Goal: Task Accomplishment & Management: Manage account settings

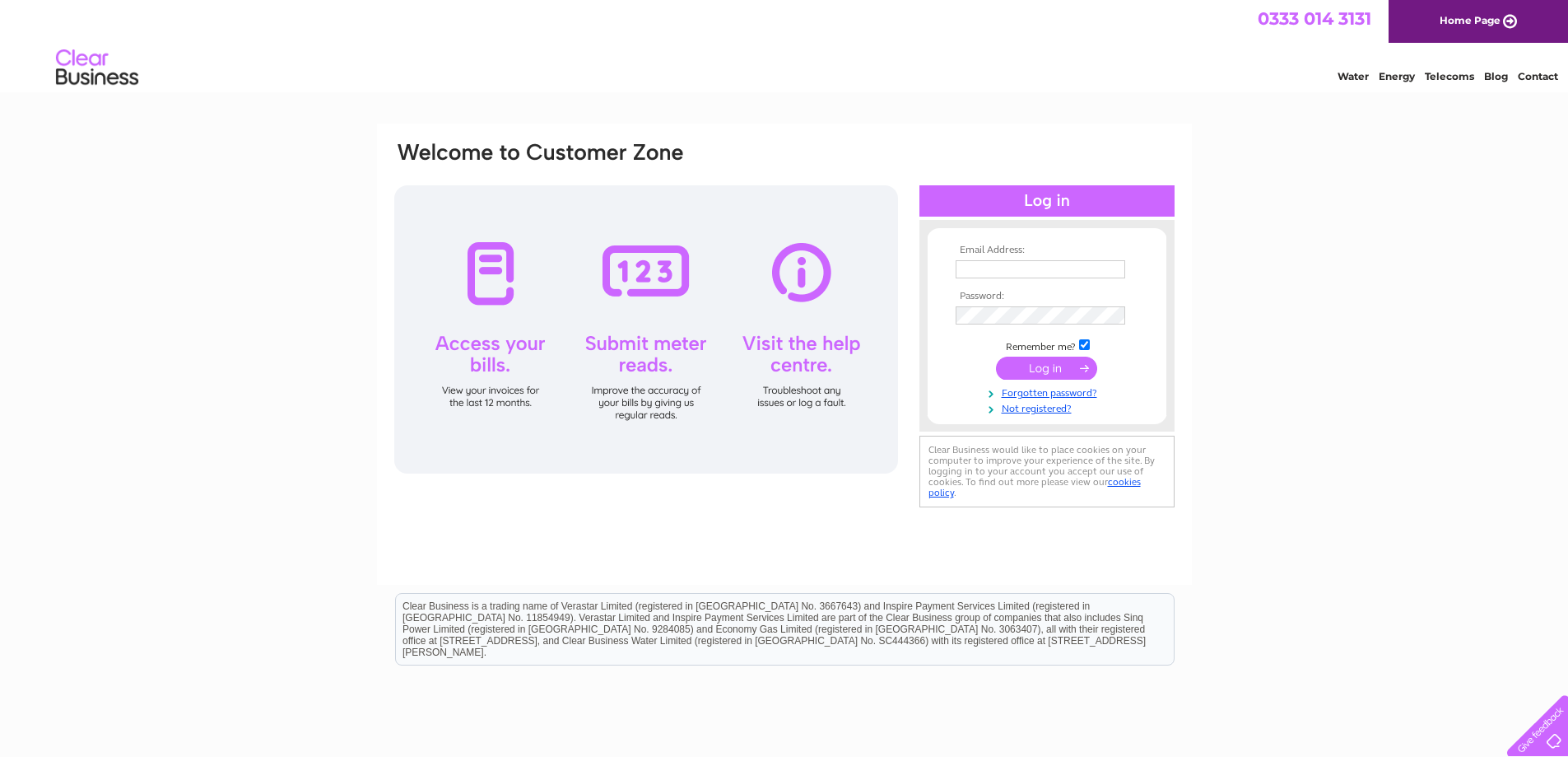
type input "[EMAIL_ADDRESS][DOMAIN_NAME]"
click at [1018, 372] on input "submit" at bounding box center [1046, 367] width 101 height 23
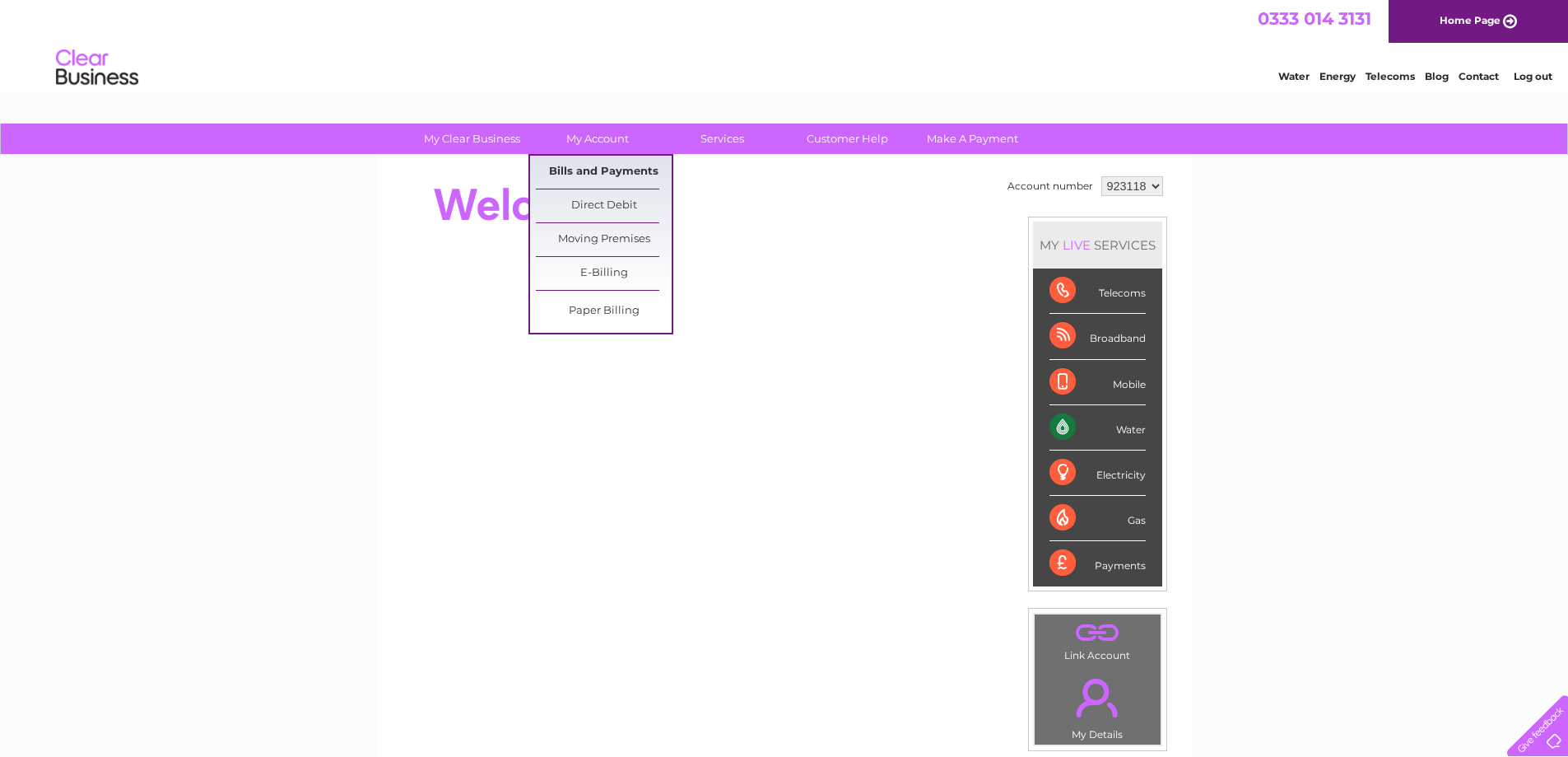
click at [586, 170] on link "Bills and Payments" at bounding box center [603, 172] width 136 height 33
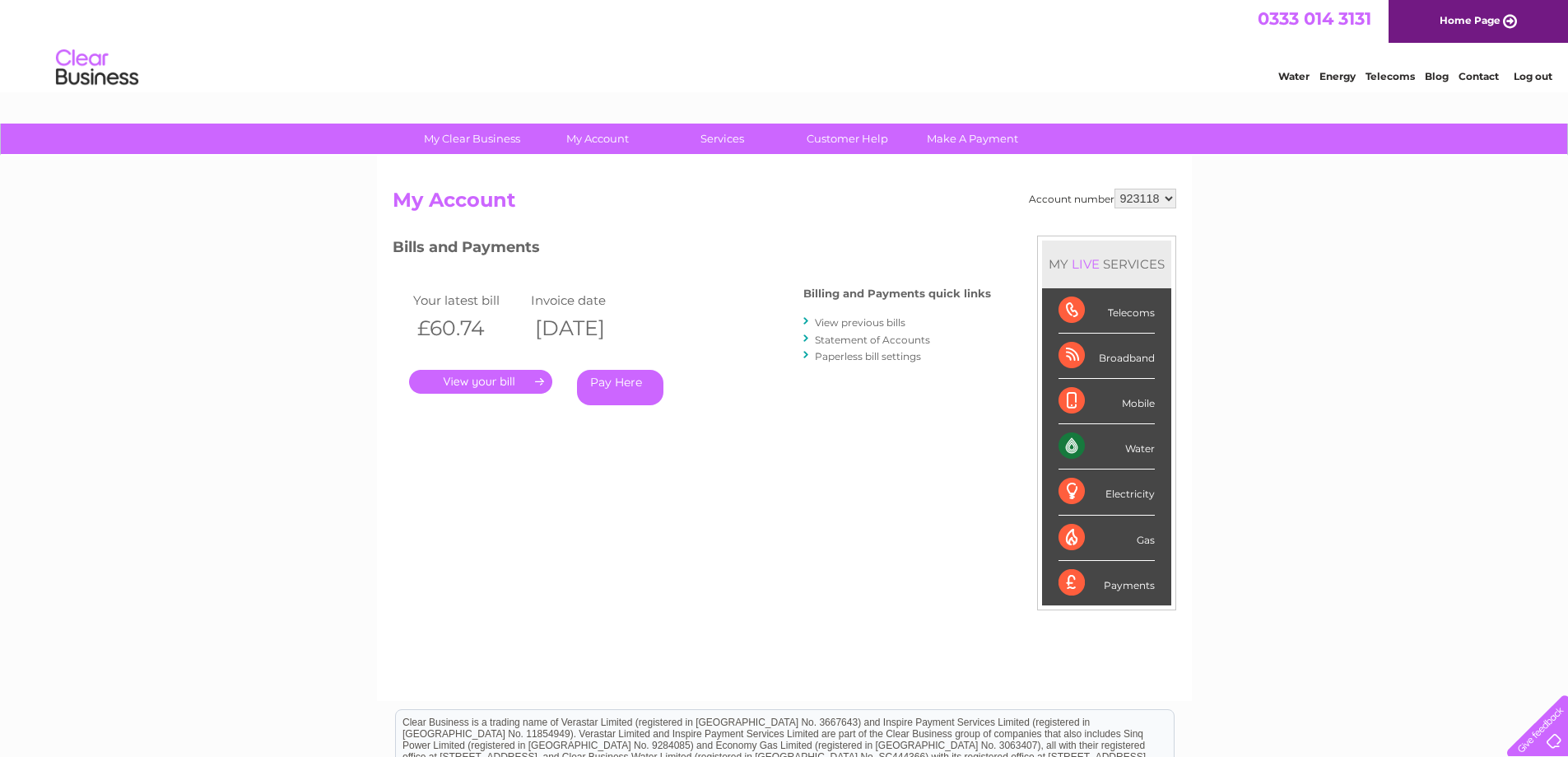
click at [468, 380] on link "." at bounding box center [480, 382] width 143 height 24
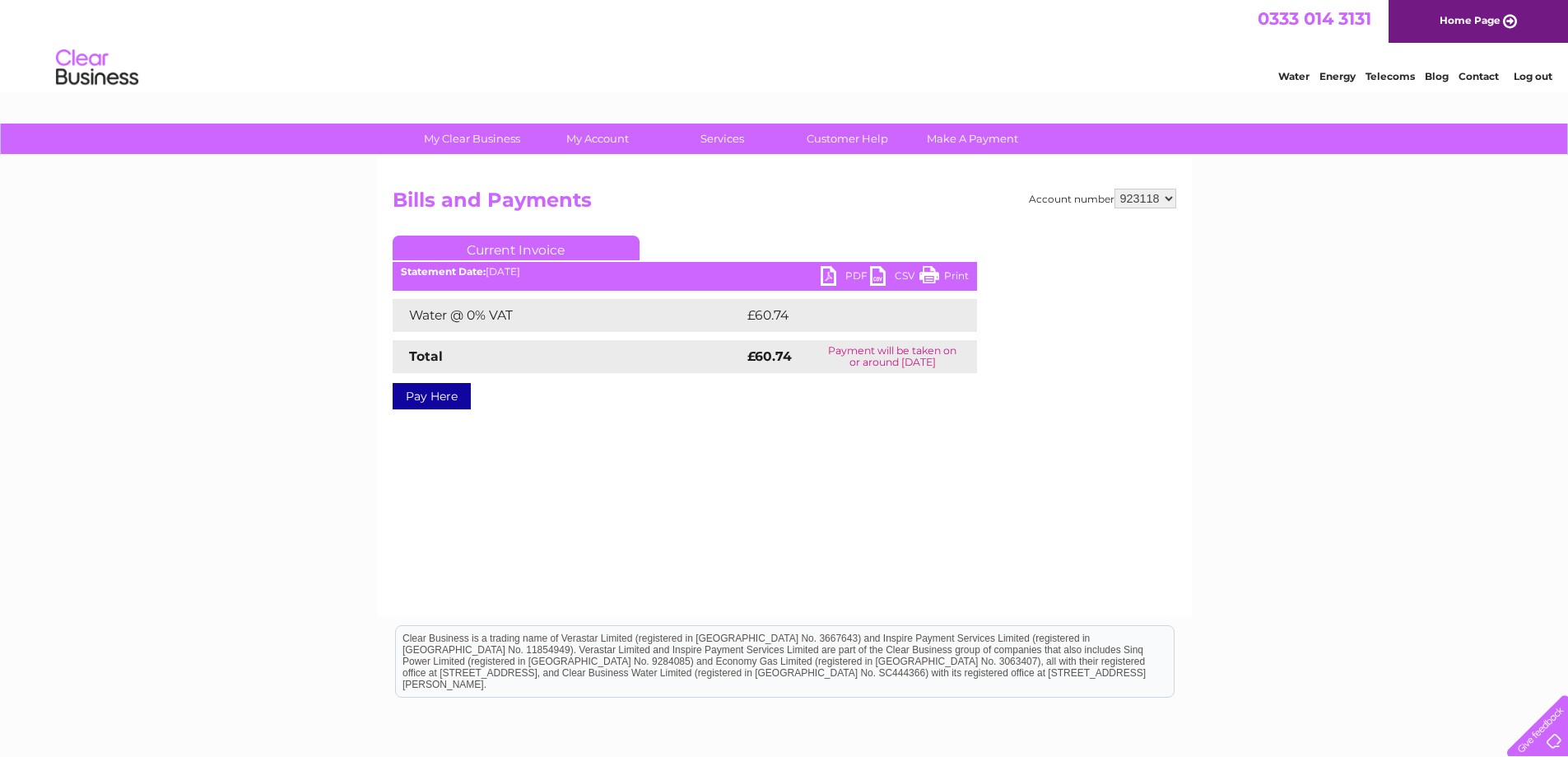
click at [847, 277] on link "PDF" at bounding box center [845, 278] width 49 height 24
